Goal: Information Seeking & Learning: Learn about a topic

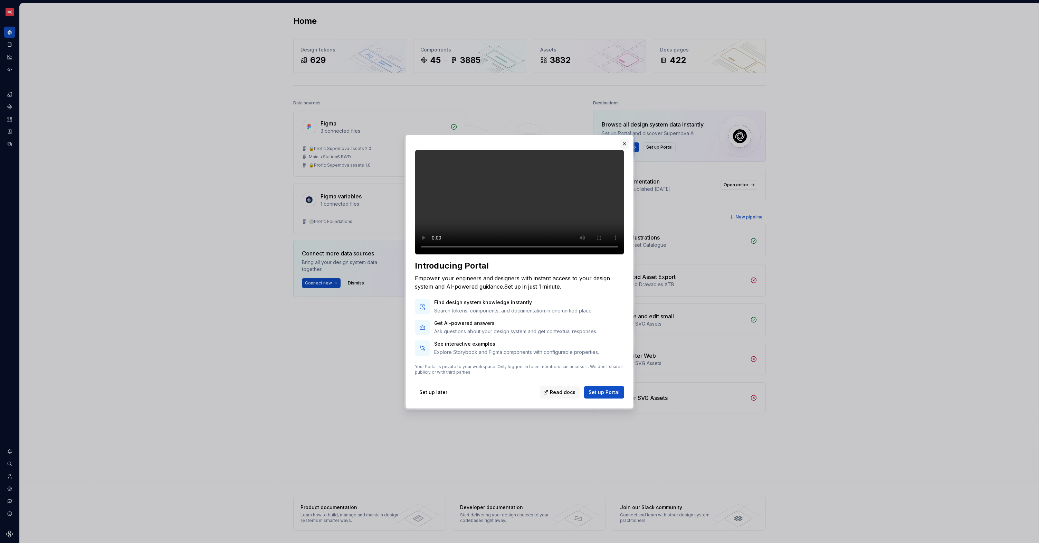
click at [624, 139] on button "button" at bounding box center [625, 144] width 10 height 10
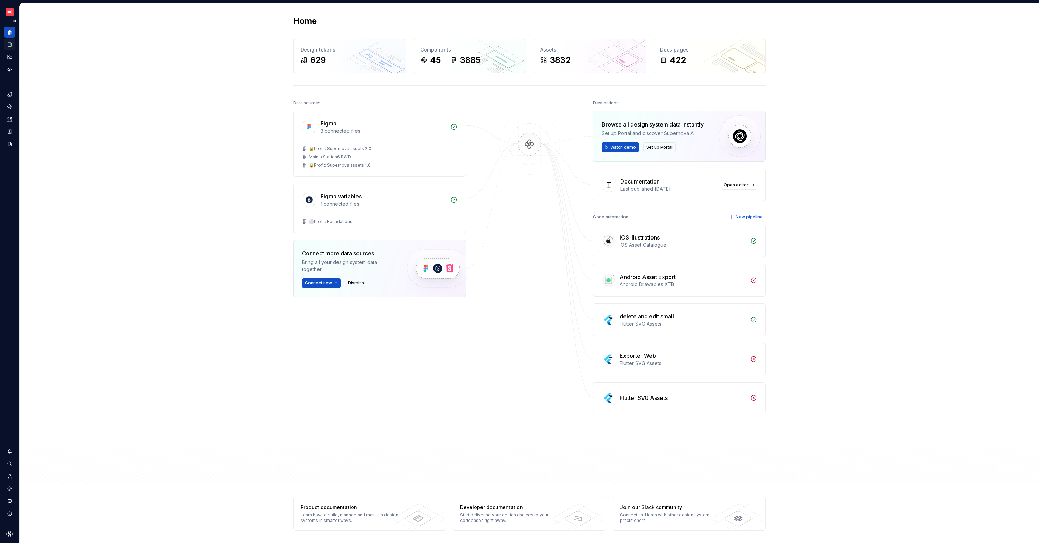
click at [9, 47] on icon "Documentation" at bounding box center [9, 44] width 3 height 4
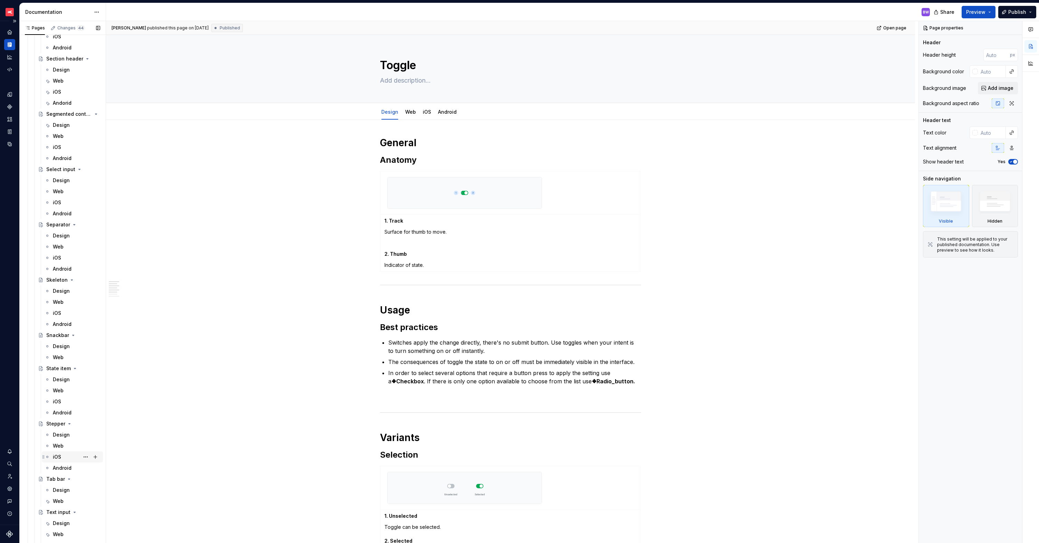
scroll to position [3103, 0]
click at [58, 299] on div "Web" at bounding box center [58, 301] width 11 height 7
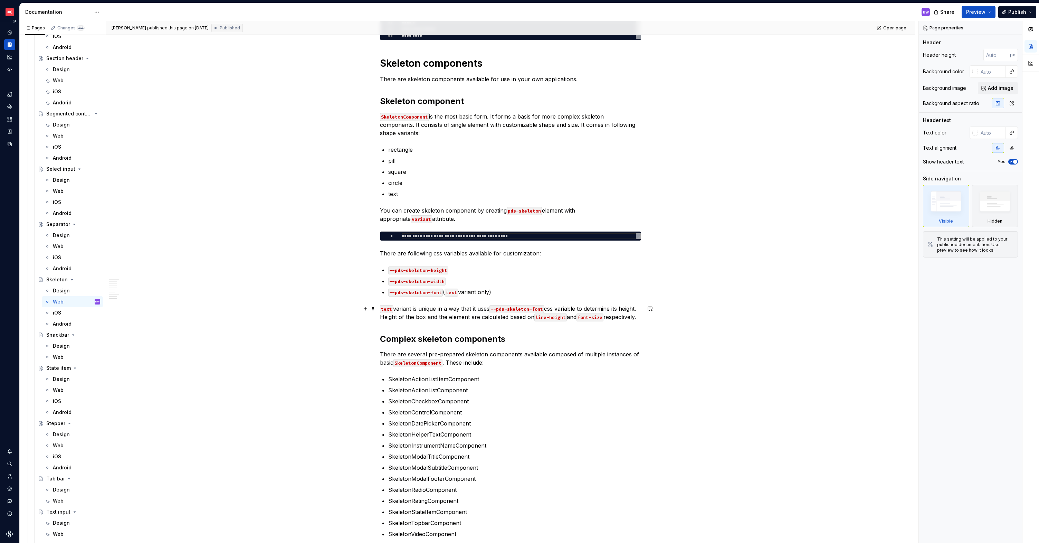
scroll to position [926, 0]
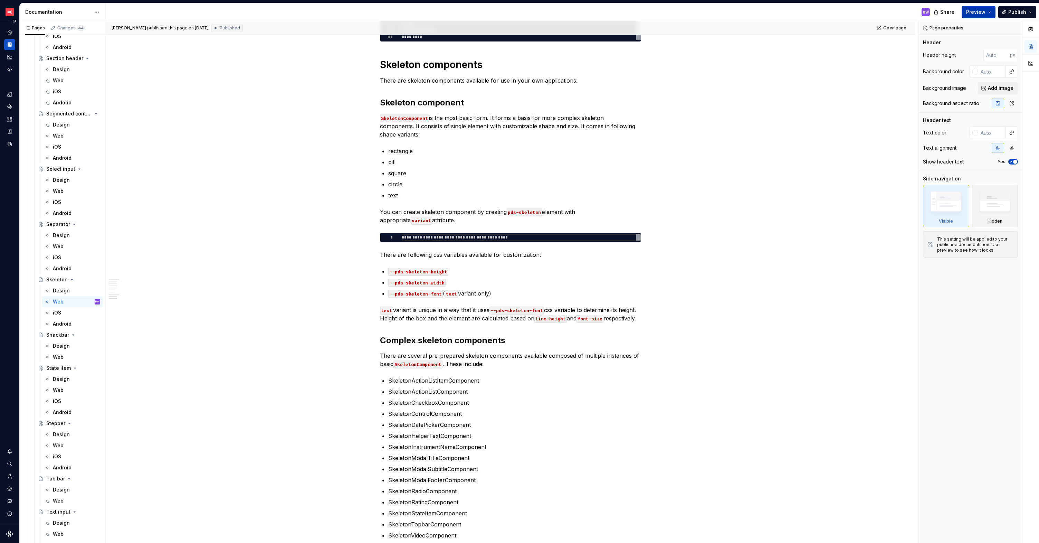
click at [977, 13] on span "Preview" at bounding box center [975, 12] width 19 height 7
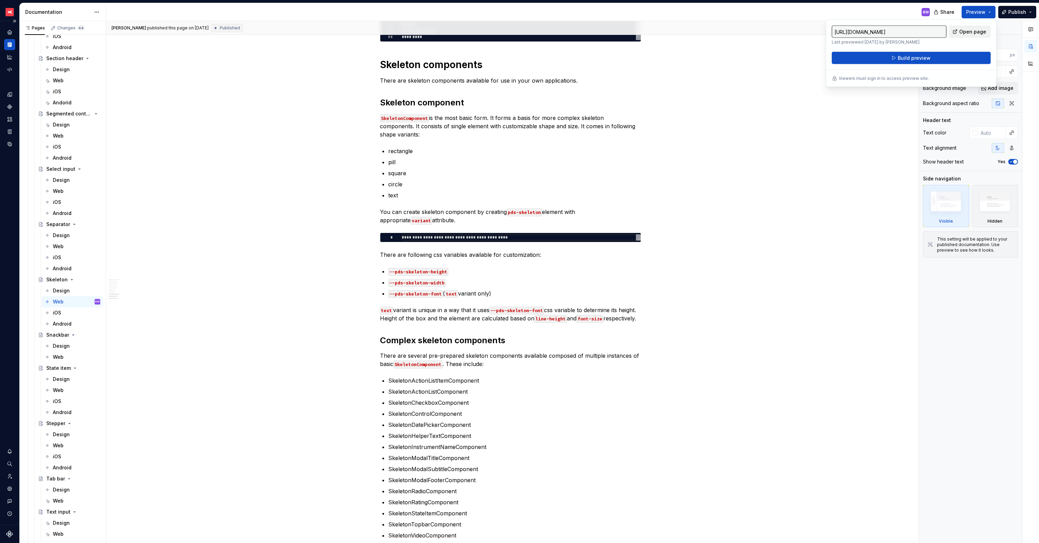
click at [969, 31] on span "Open page" at bounding box center [972, 31] width 27 height 7
type textarea "*"
